Goal: Navigation & Orientation: Find specific page/section

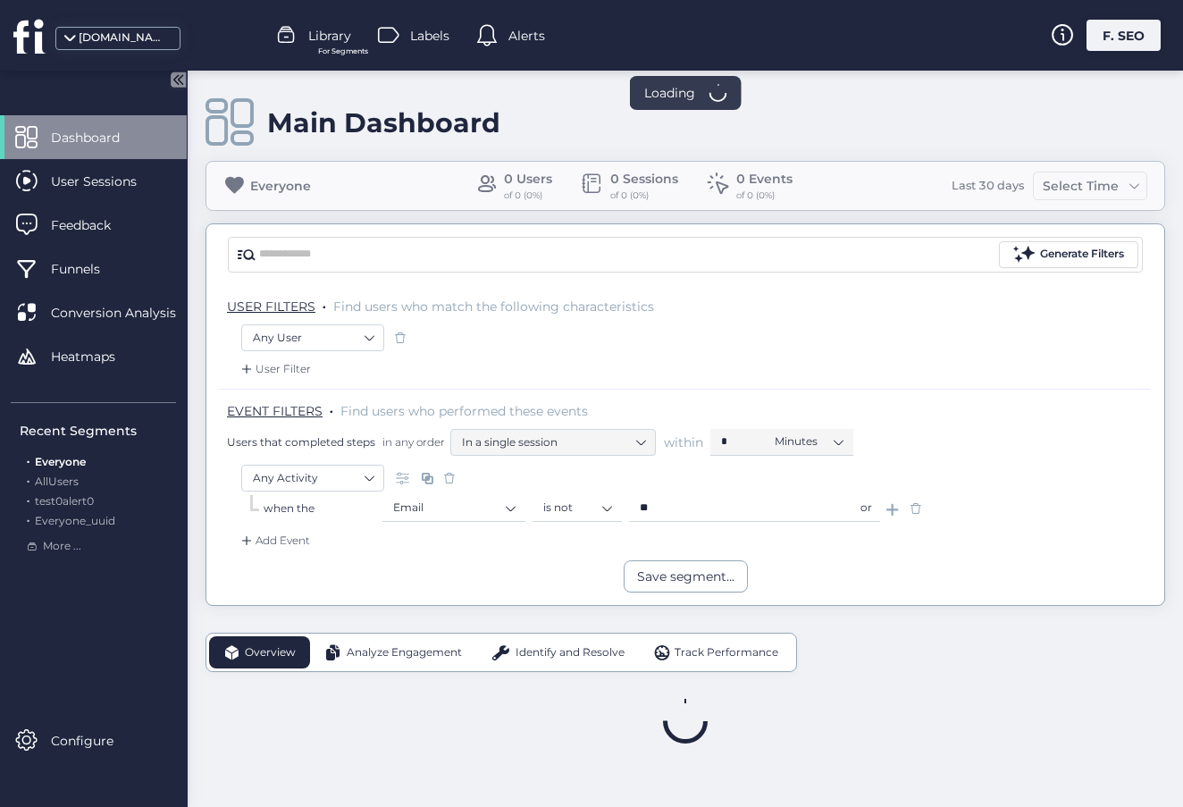
click at [844, 122] on div "Main Dashboard" at bounding box center [686, 122] width 960 height 51
